Goal: Information Seeking & Learning: Learn about a topic

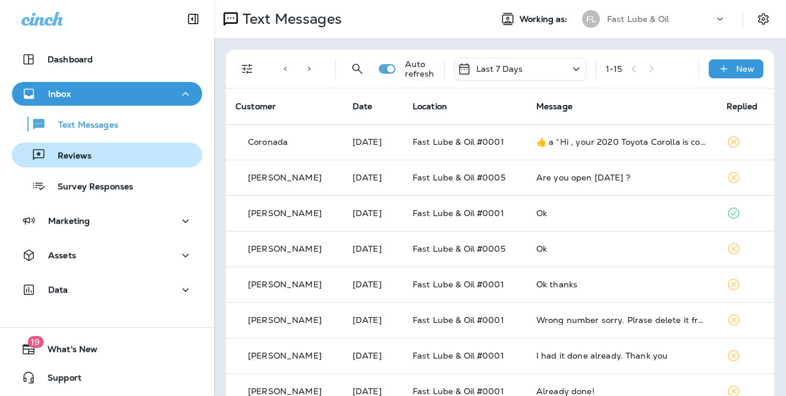
click at [150, 160] on div "Reviews" at bounding box center [107, 155] width 181 height 18
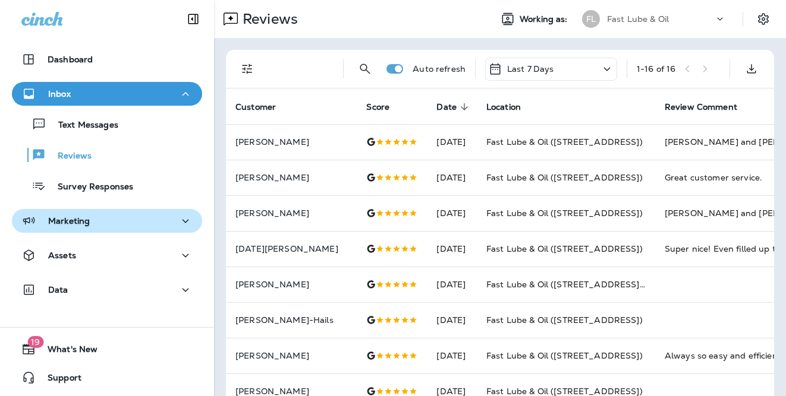
click at [125, 223] on div "Marketing" at bounding box center [106, 221] width 171 height 15
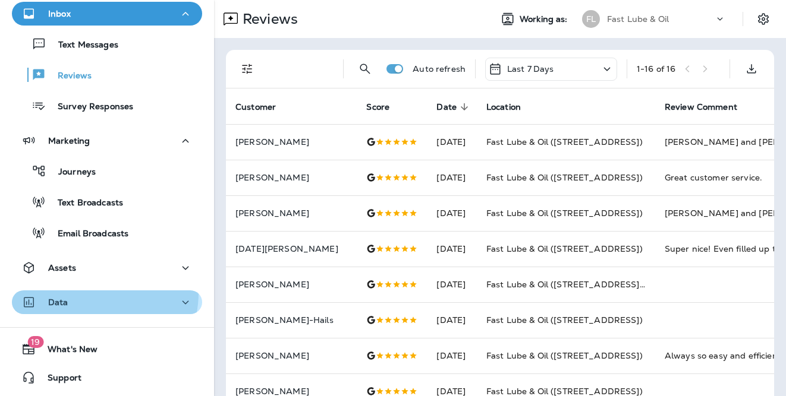
drag, startPoint x: 86, startPoint y: 292, endPoint x: 93, endPoint y: 293, distance: 7.2
click at [86, 292] on button "Data" at bounding box center [107, 303] width 190 height 24
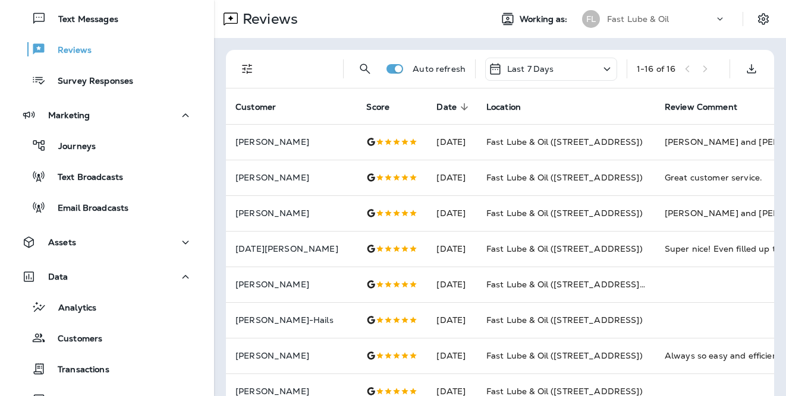
scroll to position [178, 0]
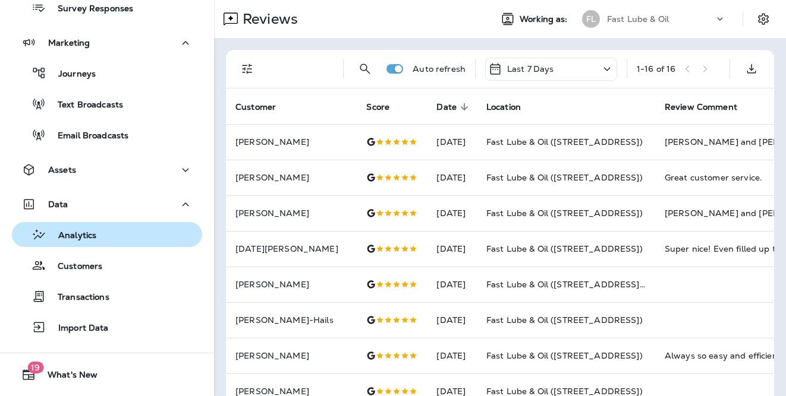
click at [93, 226] on div "Analytics" at bounding box center [57, 235] width 80 height 18
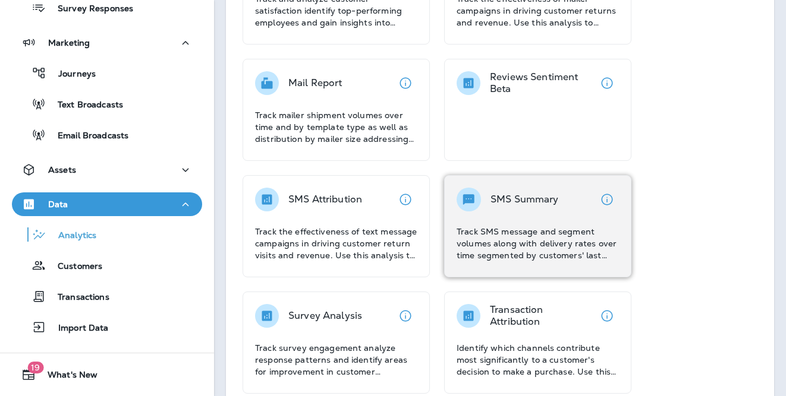
scroll to position [386, 0]
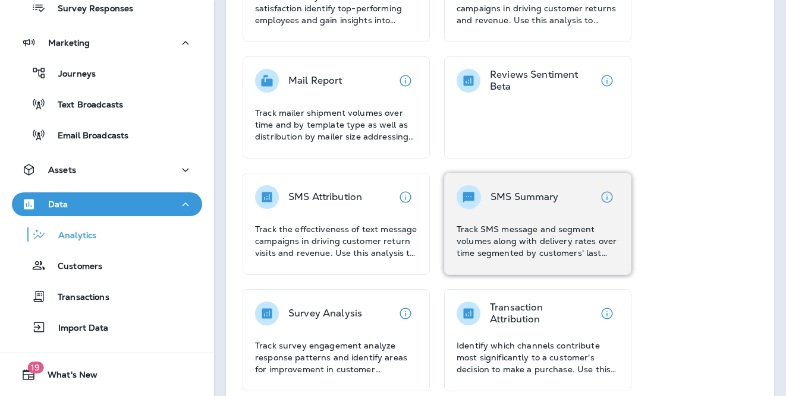
click at [520, 209] on div "SMS Summary Track SMS message and segment volumes along with delivery rates ove…" at bounding box center [537, 222] width 162 height 74
